Goal: Check status: Check status

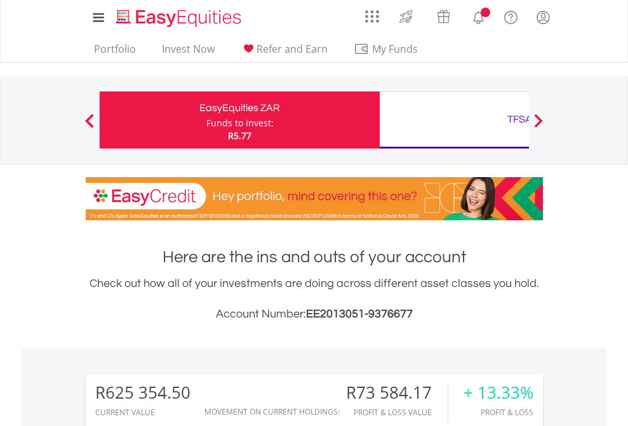
scroll to position [122, 199]
click at [206, 120] on div "Funds to invest:" at bounding box center [239, 123] width 67 height 13
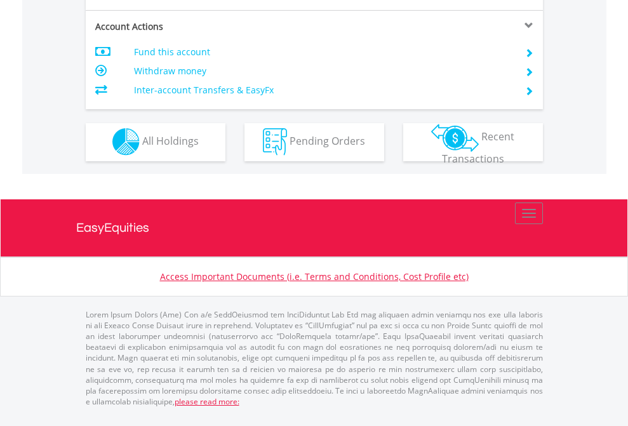
scroll to position [1187, 0]
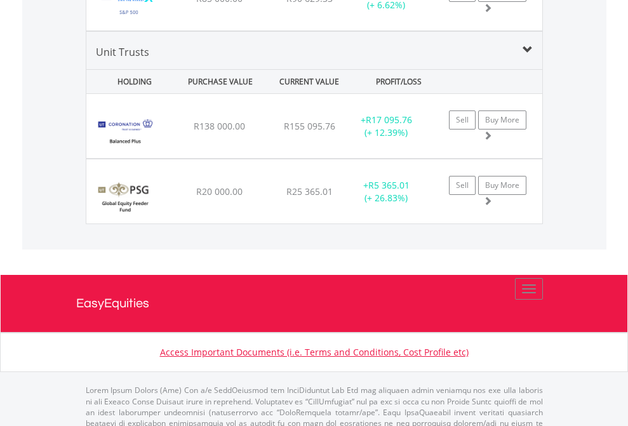
scroll to position [122, 199]
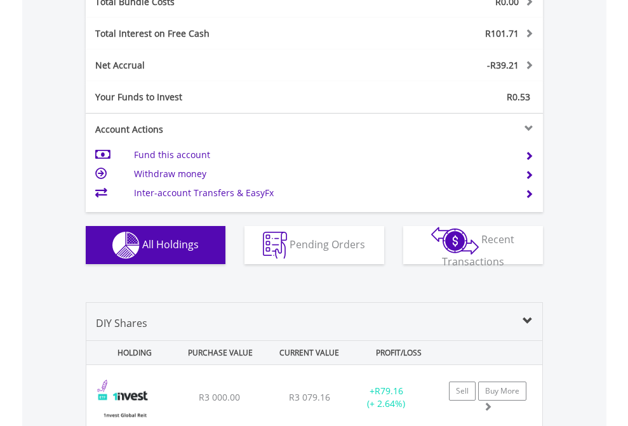
scroll to position [1488, 0]
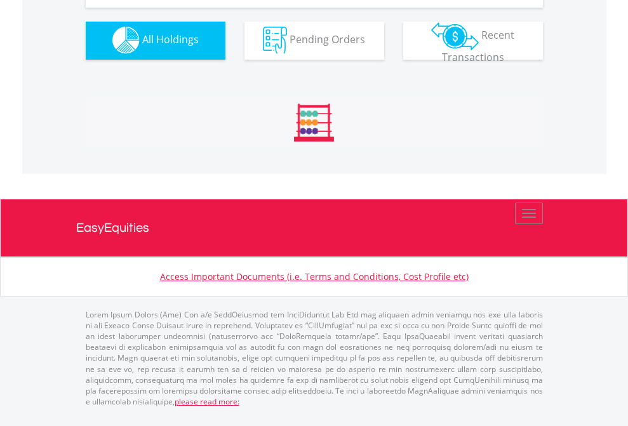
scroll to position [122, 199]
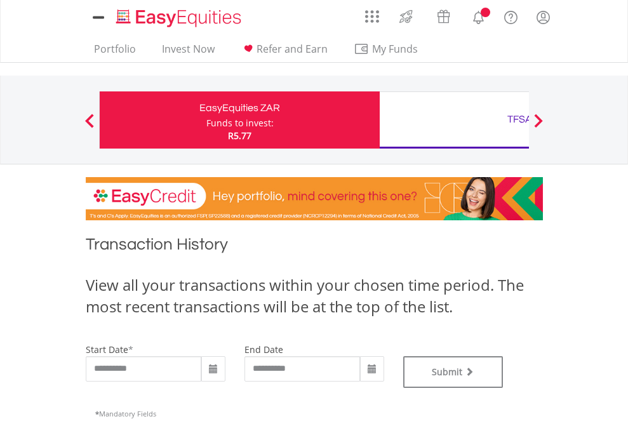
type input "**********"
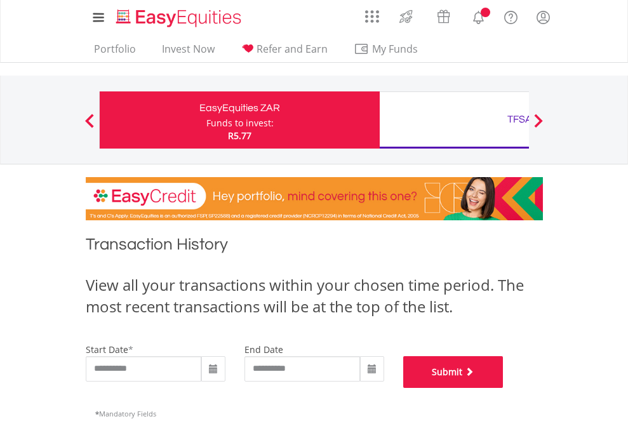
click at [503, 388] on button "Submit" at bounding box center [453, 372] width 100 height 32
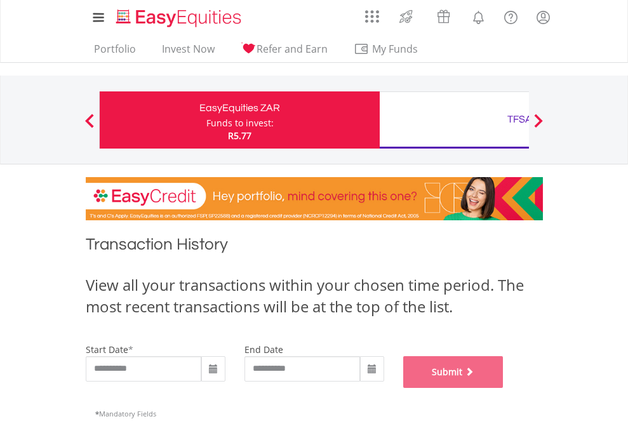
scroll to position [515, 0]
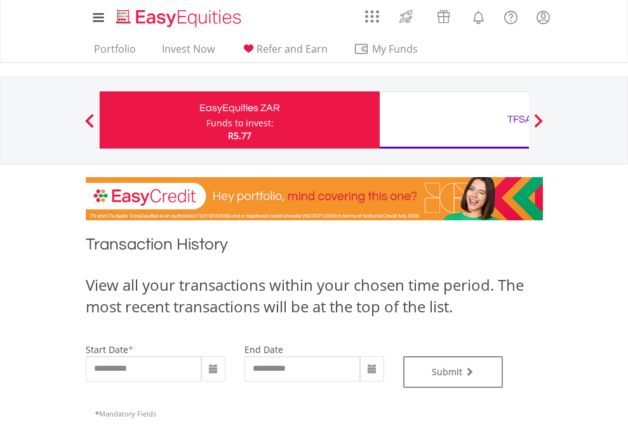
click at [454, 120] on div "TFSA" at bounding box center [519, 119] width 265 height 18
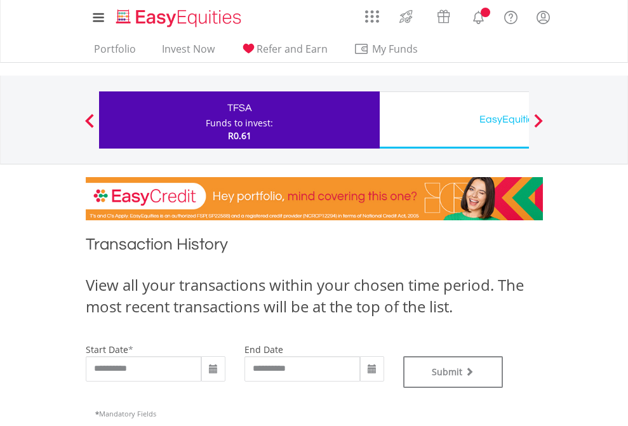
type input "**********"
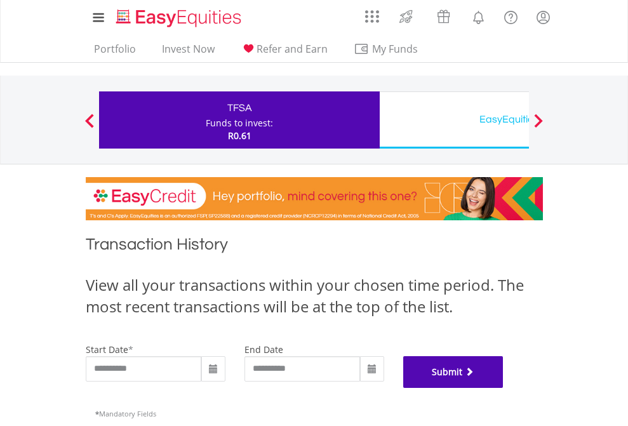
click at [503, 388] on button "Submit" at bounding box center [453, 372] width 100 height 32
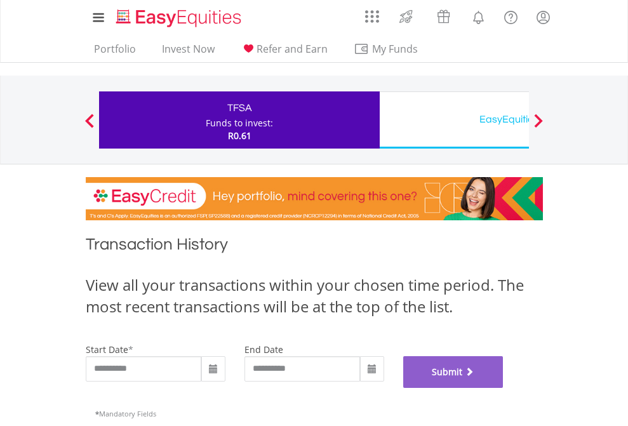
scroll to position [515, 0]
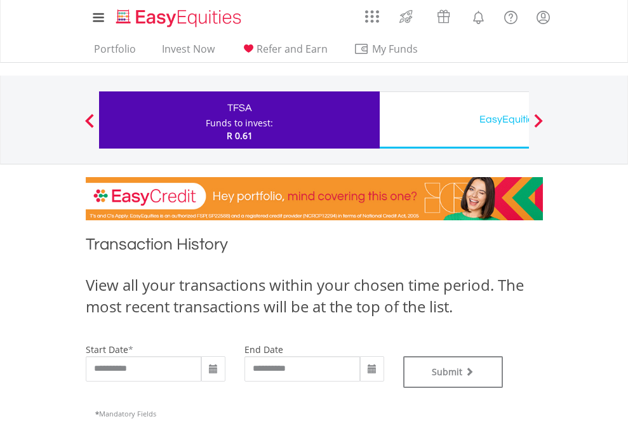
click at [454, 120] on div "EasyEquities USD" at bounding box center [519, 119] width 265 height 18
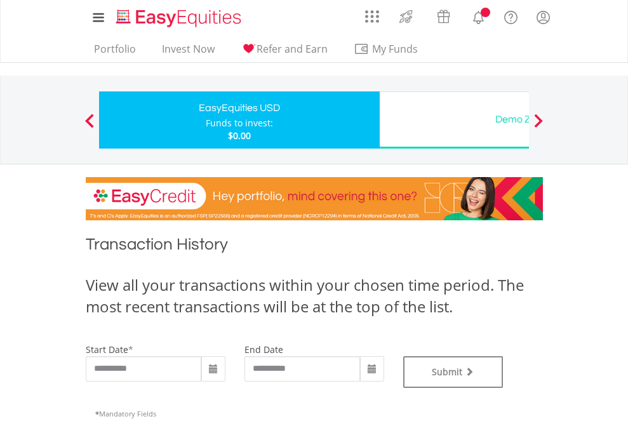
type input "**********"
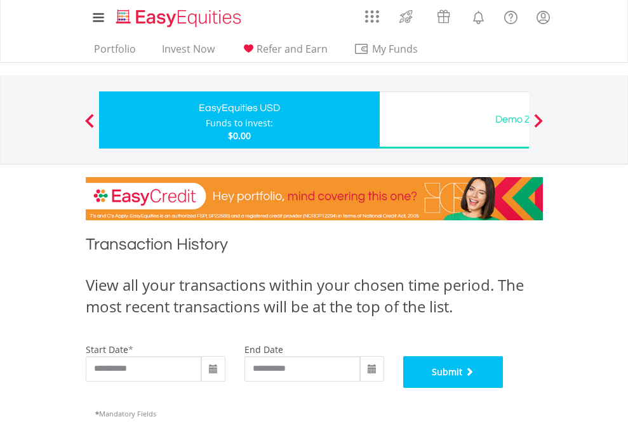
click at [503, 388] on button "Submit" at bounding box center [453, 372] width 100 height 32
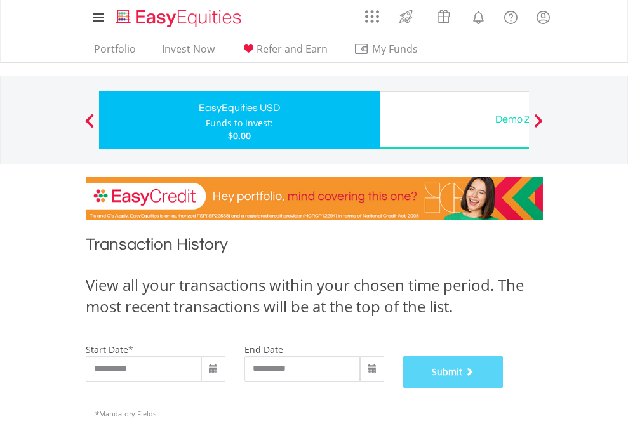
scroll to position [515, 0]
